Goal: Navigation & Orientation: Find specific page/section

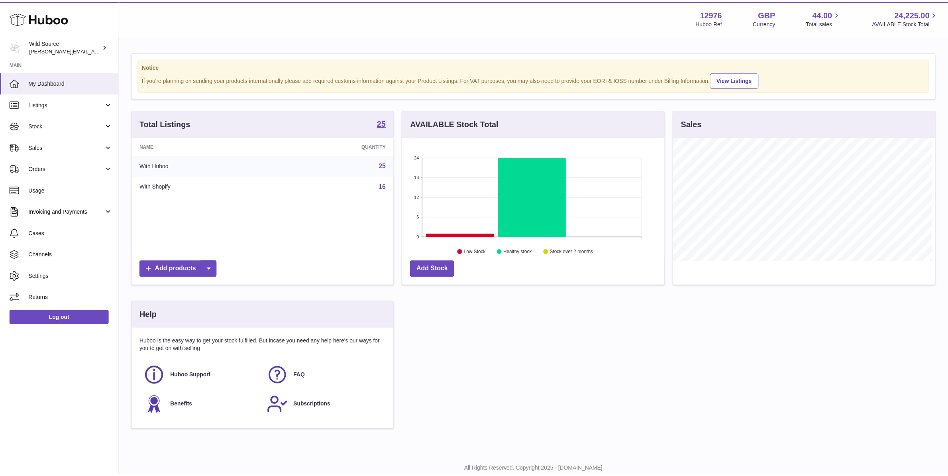
scroll to position [124, 264]
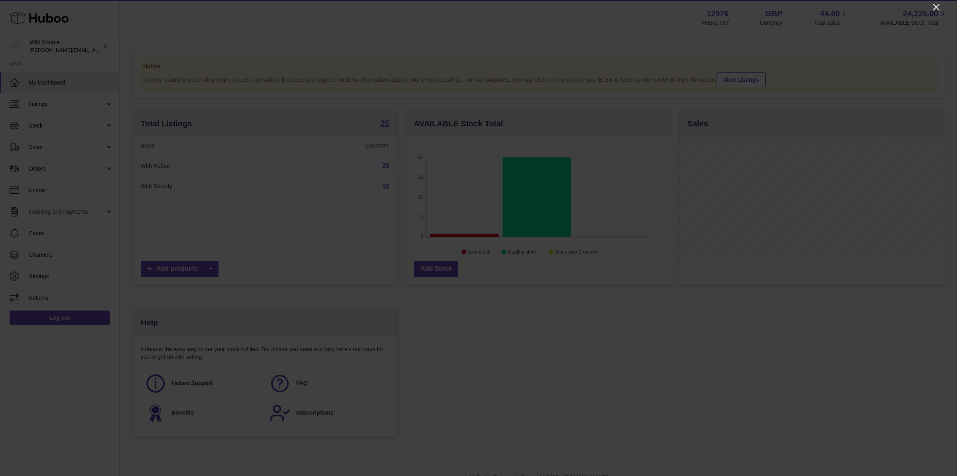
click at [936, 9] on icon at bounding box center [936, 7] width 10 height 10
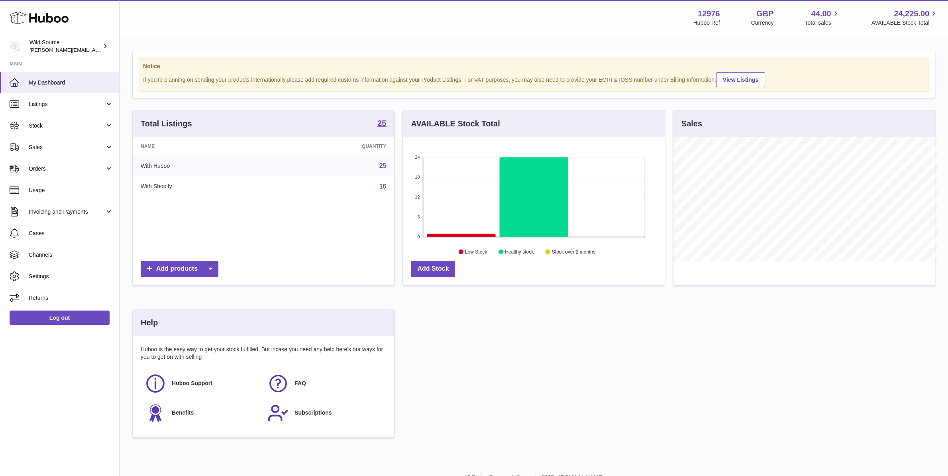
scroll to position [398523, 398386]
click at [42, 191] on span "Usage" at bounding box center [71, 191] width 85 height 8
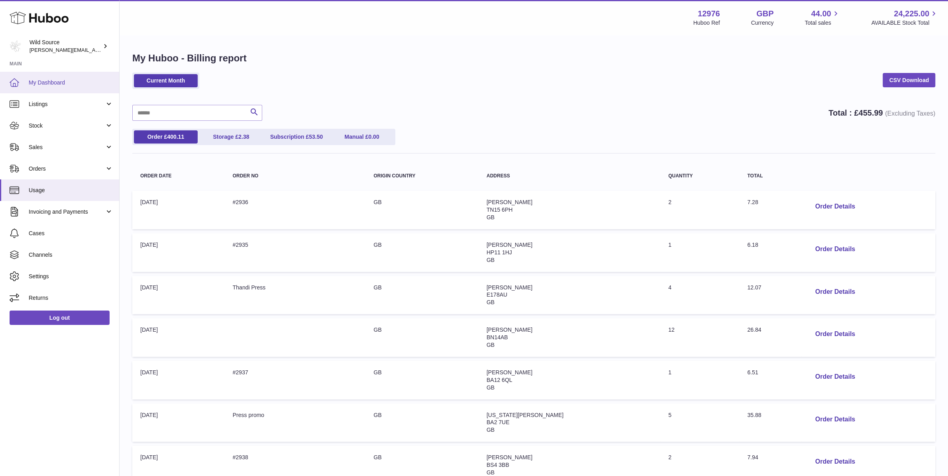
click at [54, 84] on span "My Dashboard" at bounding box center [71, 83] width 85 height 8
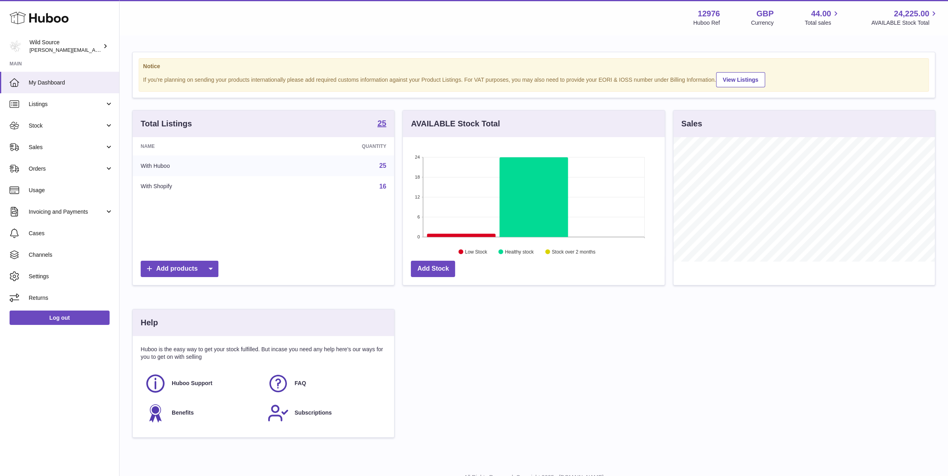
scroll to position [124, 262]
click at [49, 142] on link "Sales" at bounding box center [59, 147] width 119 height 22
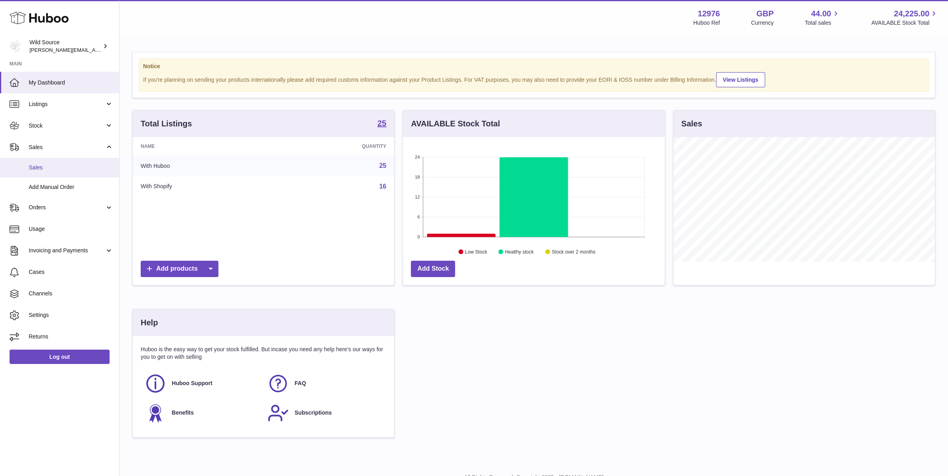
click at [51, 165] on span "Sales" at bounding box center [71, 168] width 85 height 8
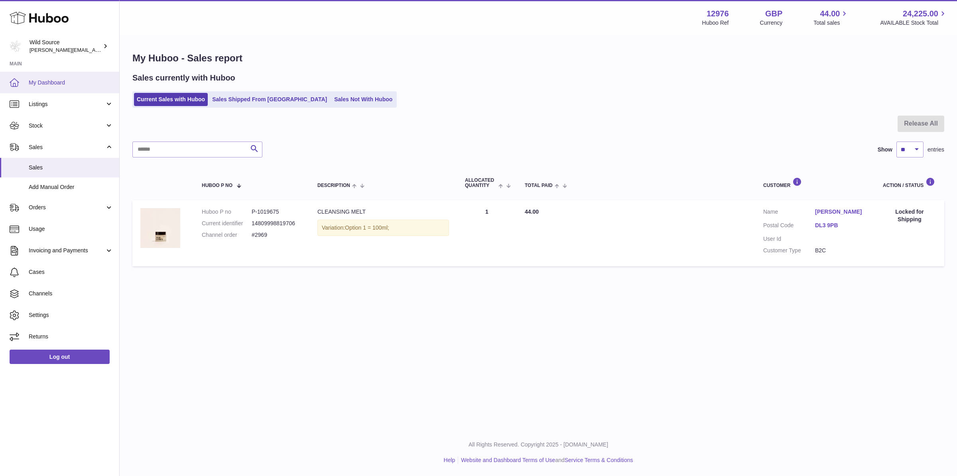
click at [52, 74] on link "My Dashboard" at bounding box center [59, 83] width 119 height 22
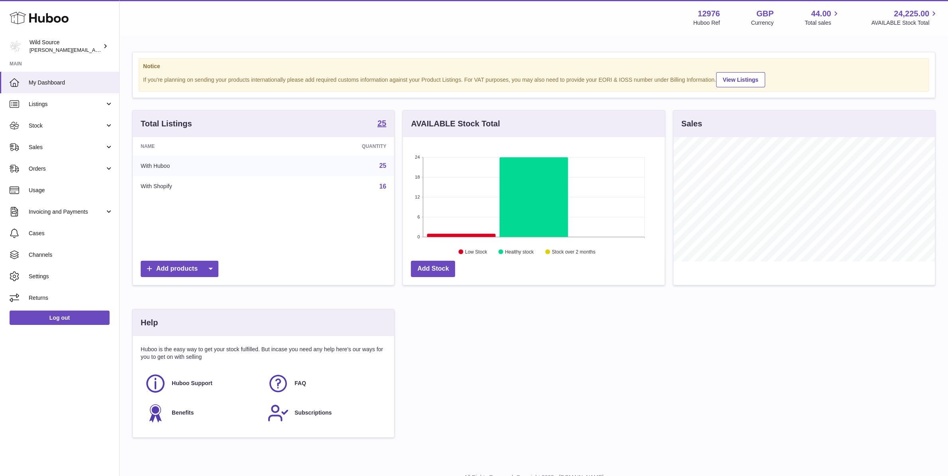
scroll to position [124, 262]
click at [50, 84] on span "My Dashboard" at bounding box center [71, 83] width 85 height 8
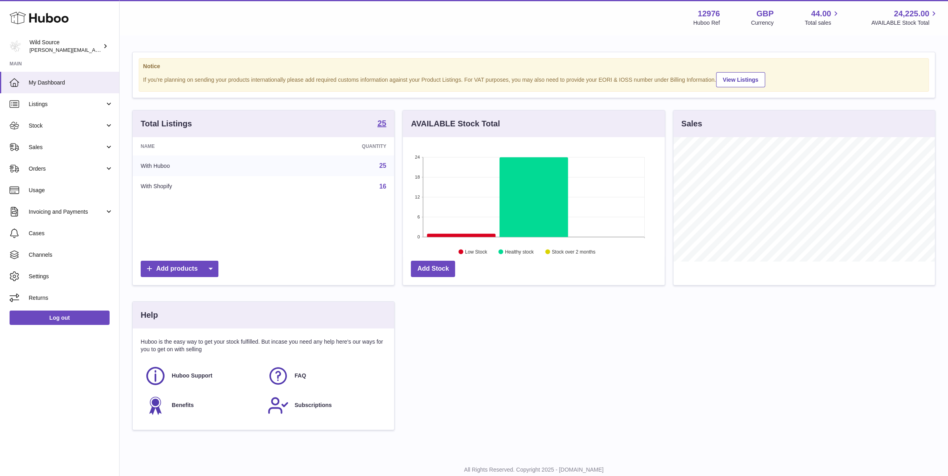
scroll to position [124, 262]
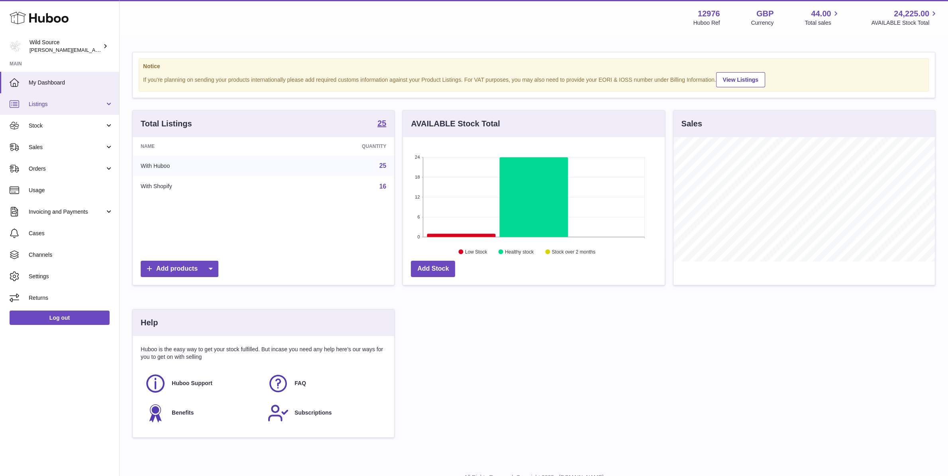
click at [52, 95] on link "Listings" at bounding box center [59, 104] width 119 height 22
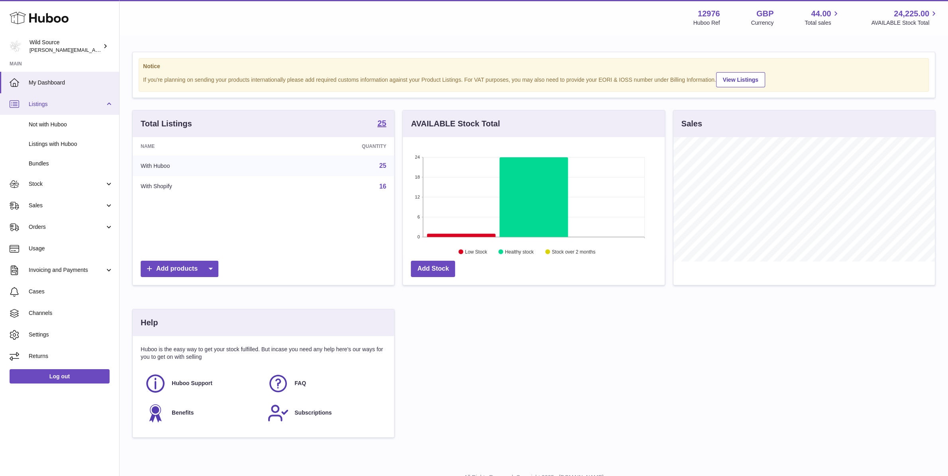
click at [52, 95] on link "Listings" at bounding box center [59, 104] width 119 height 22
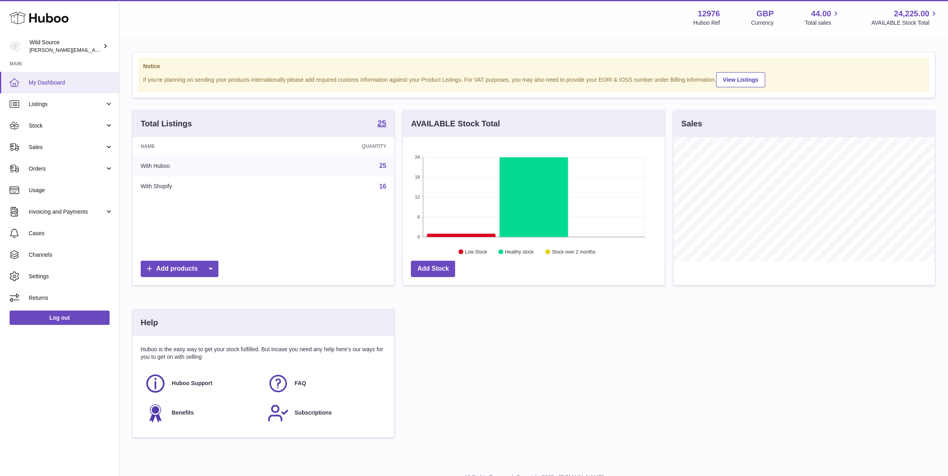
click at [50, 86] on span "My Dashboard" at bounding box center [71, 83] width 85 height 8
